Goal: Task Accomplishment & Management: Manage account settings

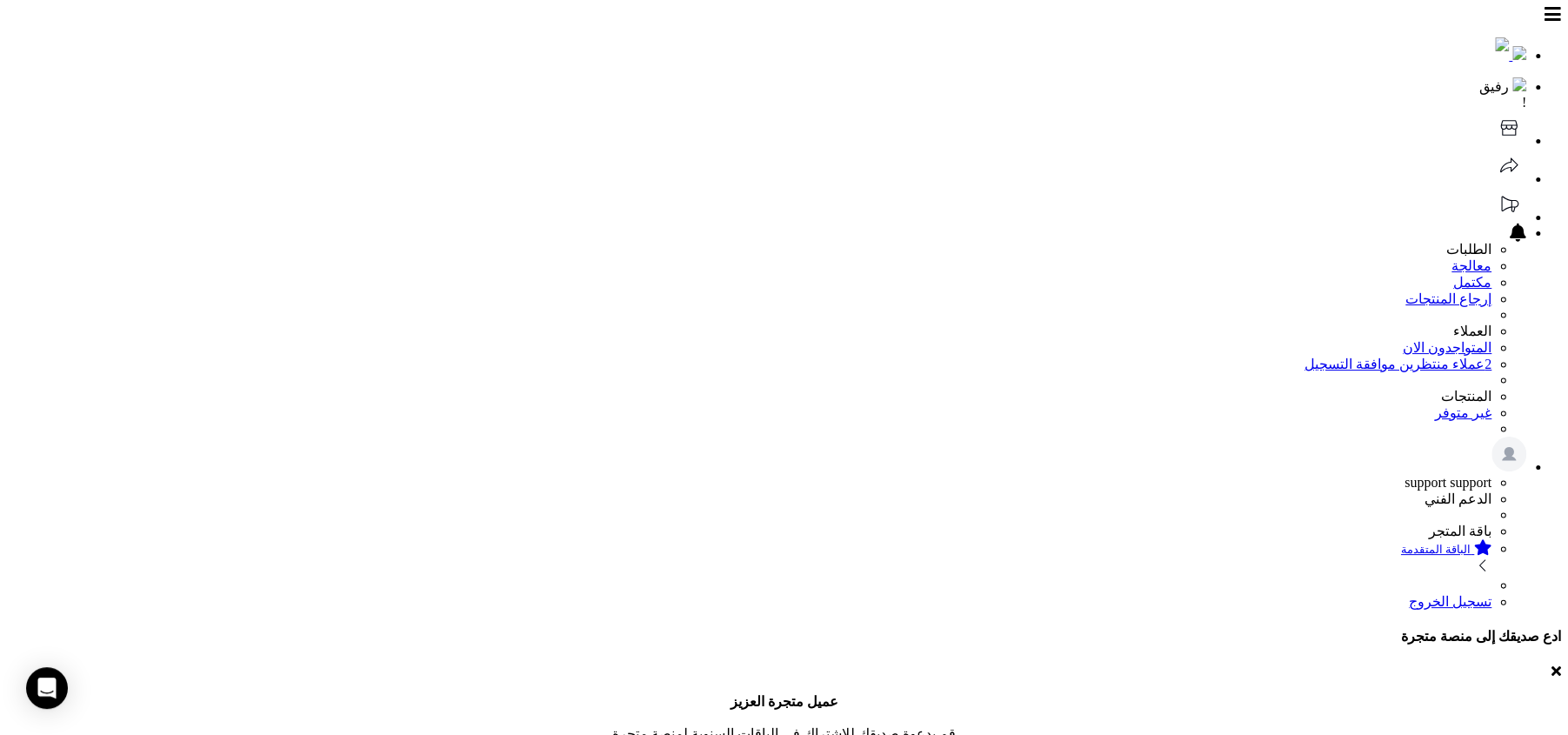
scroll to position [60, 0]
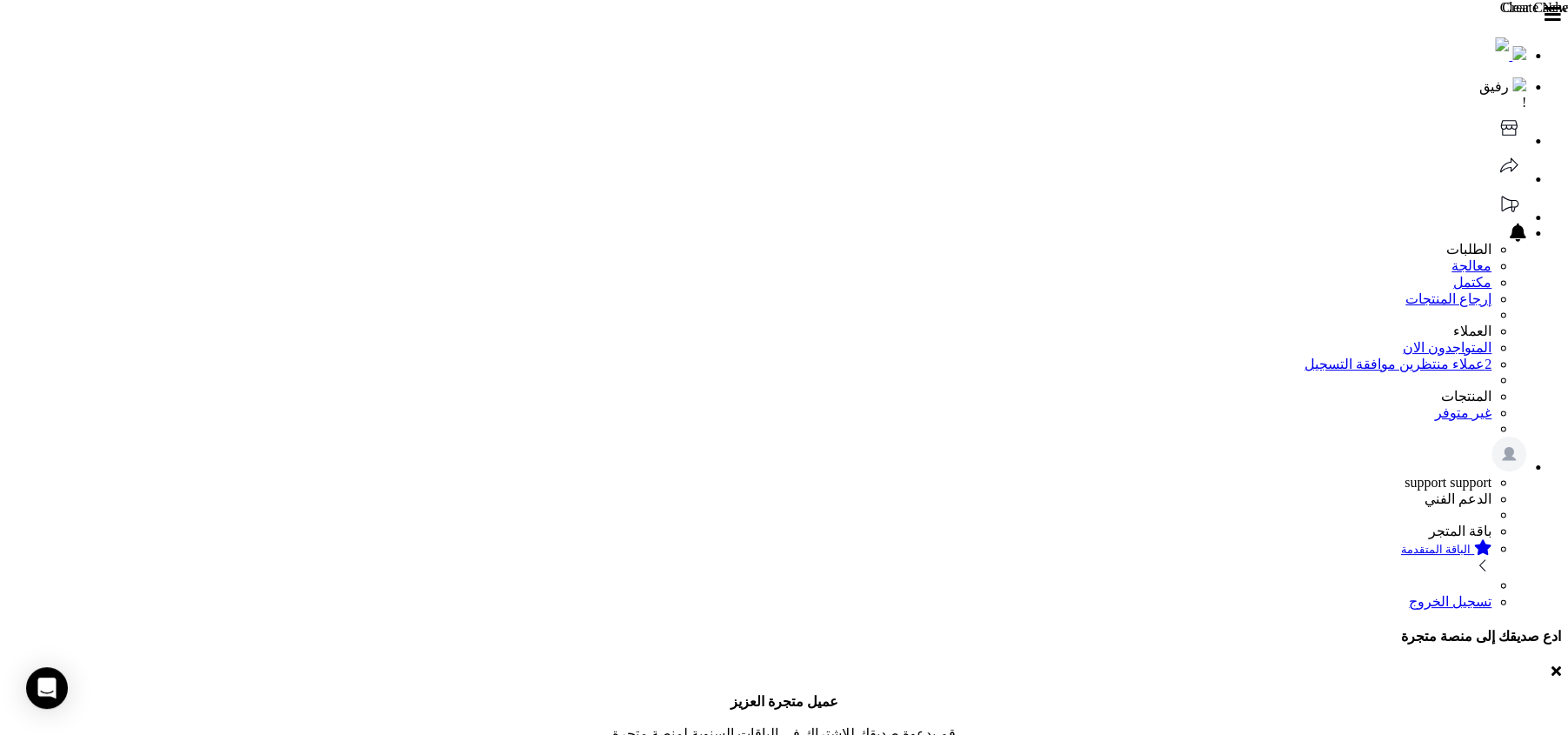
click at [1491, 110] on icon at bounding box center [1508, 127] width 34 height 34
